Goal: Task Accomplishment & Management: Use online tool/utility

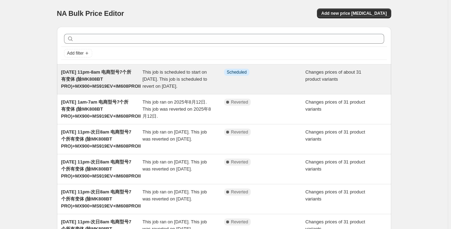
click at [168, 82] on div "This job is scheduled to start on [DATE]. This job is scheduled to revert on [D…" at bounding box center [184, 79] width 82 height 21
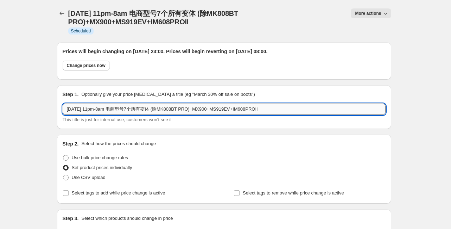
click at [168, 109] on input "[DATE] 11pm-8am 电商型号7个所有变体 (除MK808BT PRO)+MX900+MS919EV+IM608PROII" at bounding box center [224, 109] width 323 height 11
drag, startPoint x: 223, startPoint y: 110, endPoint x: 275, endPoint y: 109, distance: 51.8
click at [275, 109] on input "[DATE] 11pm-8am 电商型号7个所有变体 (除MK808BT PRO)+MX900+MS919EV+IM608PROII" at bounding box center [224, 109] width 323 height 11
type input "[DATE] 11pm-8am 电商型号7个所有变体 (除MK808BT PRO)+MX900"
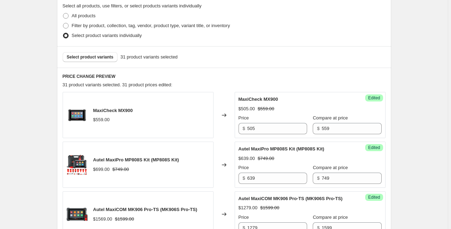
scroll to position [225, 0]
click at [79, 60] on button "Select product variants" at bounding box center [90, 57] width 55 height 10
click at [90, 58] on span "Select product variants" at bounding box center [90, 57] width 47 height 6
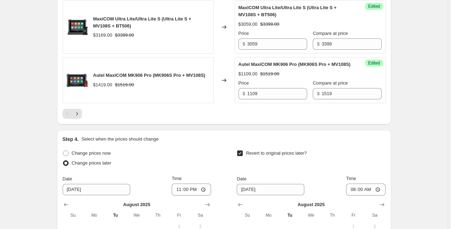
scroll to position [1240, 0]
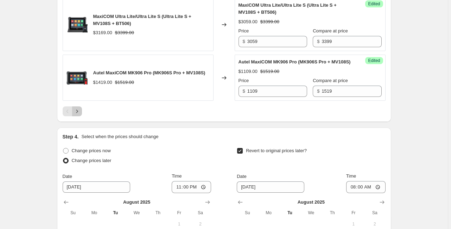
click at [78, 116] on button "Next" at bounding box center [77, 111] width 10 height 10
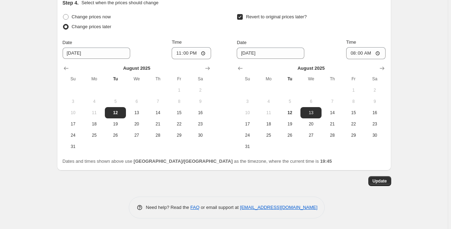
scroll to position [841, 0]
click at [381, 180] on span "Update" at bounding box center [380, 181] width 14 height 6
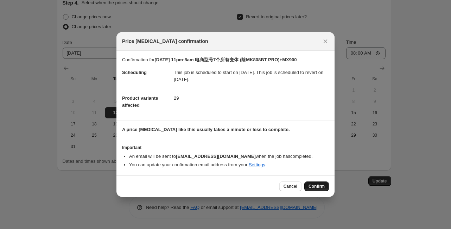
click at [316, 185] on span "Confirm" at bounding box center [317, 186] width 16 height 6
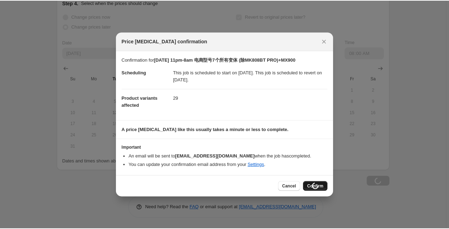
scroll to position [825, 0]
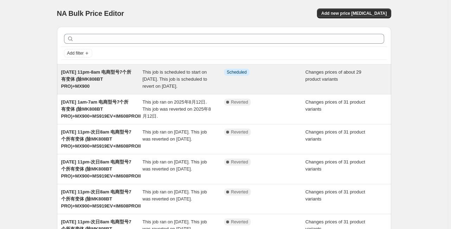
click at [152, 78] on span "This job is scheduled to start on [DATE]. This job is scheduled to revert on [D…" at bounding box center [175, 78] width 65 height 19
